Goal: Task Accomplishment & Management: Complete application form

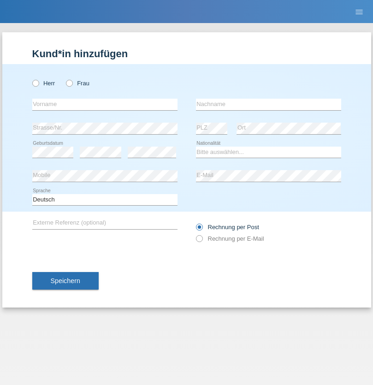
radio input "true"
click at [105, 104] on input "text" at bounding box center [104, 105] width 145 height 12
type input "flavia"
click at [268, 104] on input "text" at bounding box center [268, 105] width 145 height 12
type input "righinetti"
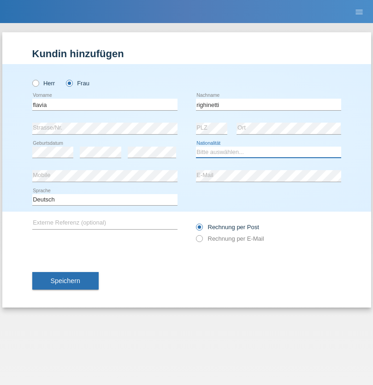
select select "CH"
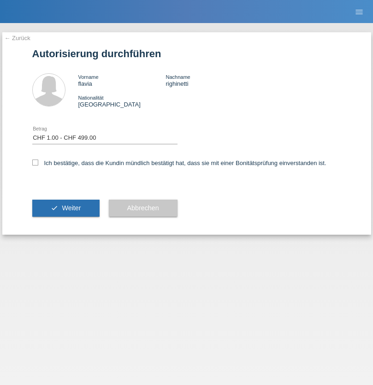
select select "1"
checkbox input "true"
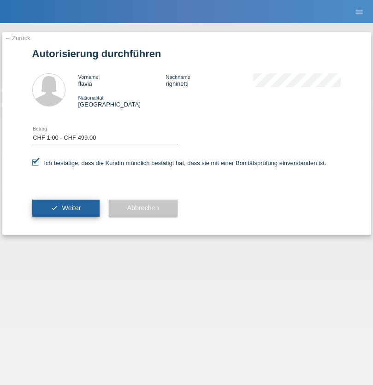
click at [65, 208] on span "Weiter" at bounding box center [71, 207] width 19 height 7
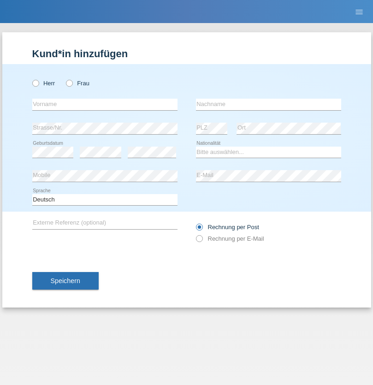
radio input "true"
click at [105, 104] on input "text" at bounding box center [104, 105] width 145 height 12
type input "firat"
click at [268, 104] on input "text" at bounding box center [268, 105] width 145 height 12
type input "kara"
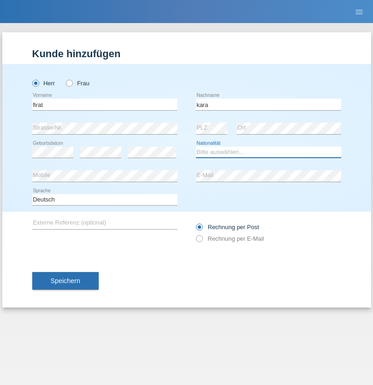
select select "CH"
radio input "true"
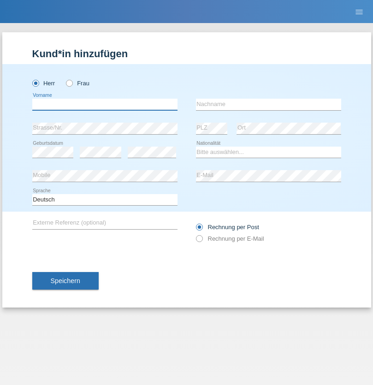
click at [105, 104] on input "text" at bounding box center [104, 105] width 145 height 12
type input "[PERSON_NAME]"
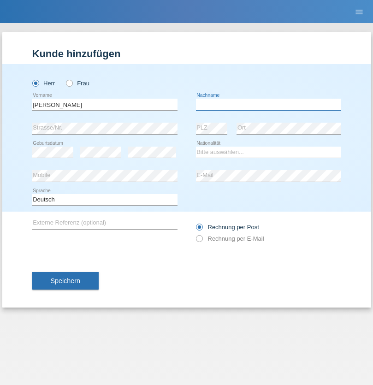
click at [268, 104] on input "text" at bounding box center [268, 105] width 145 height 12
type input "[DEMOGRAPHIC_DATA][PERSON_NAME]"
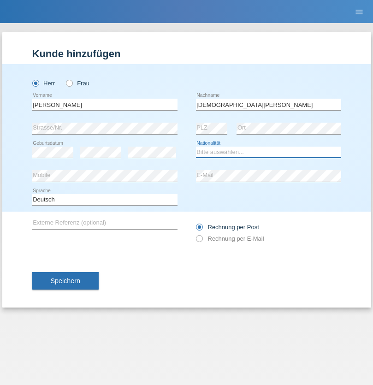
select select "CH"
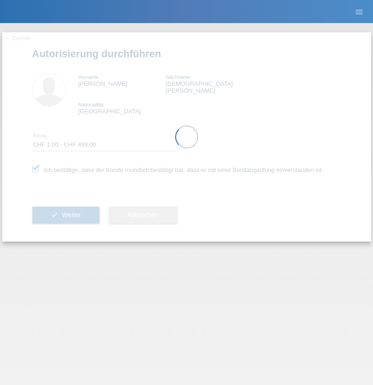
select select "1"
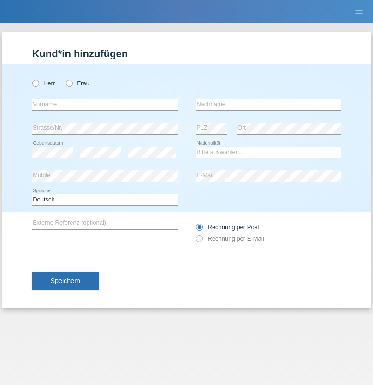
radio input "true"
click at [105, 104] on input "text" at bounding box center [104, 105] width 145 height 12
type input "Damir"
click at [268, 104] on input "text" at bounding box center [268, 105] width 145 height 12
type input "[PERSON_NAME]"
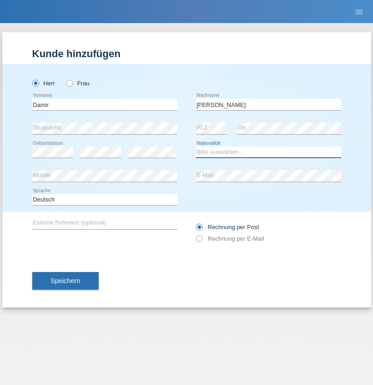
select select "NU"
select select "C"
select select "13"
select select "06"
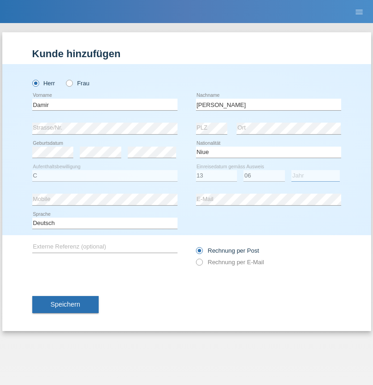
select select "2006"
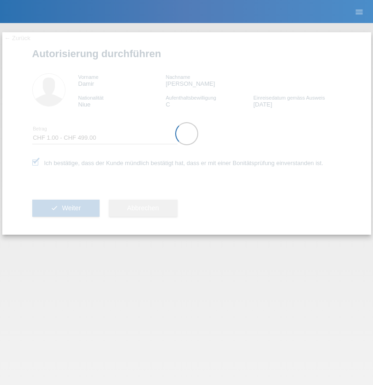
select select "1"
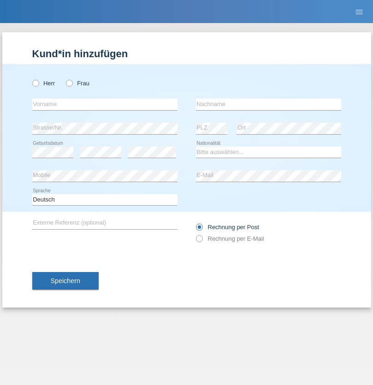
radio input "true"
click at [105, 104] on input "text" at bounding box center [104, 105] width 145 height 12
type input "José"
click at [268, 104] on input "text" at bounding box center [268, 105] width 145 height 12
type input "Pinto"
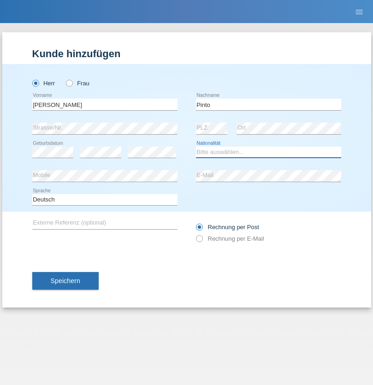
select select "PT"
select select "C"
select select "10"
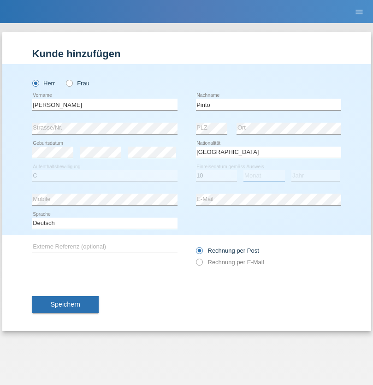
select select "07"
select select "2002"
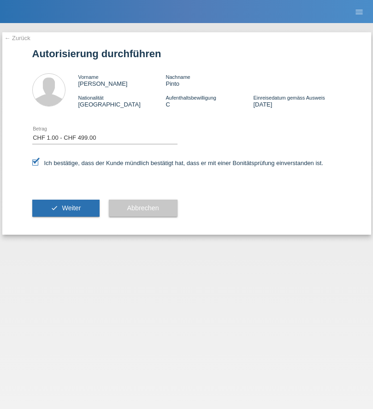
select select "1"
click at [65, 208] on span "Weiter" at bounding box center [71, 207] width 19 height 7
